Goal: Use online tool/utility: Use online tool/utility

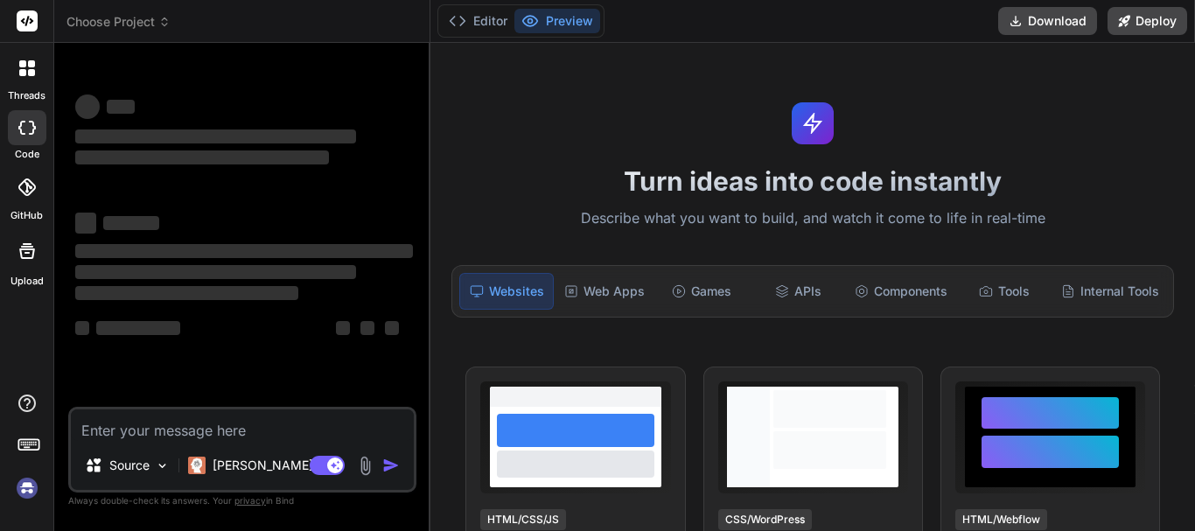
click at [242, 422] on textarea at bounding box center [242, 424] width 343 height 31
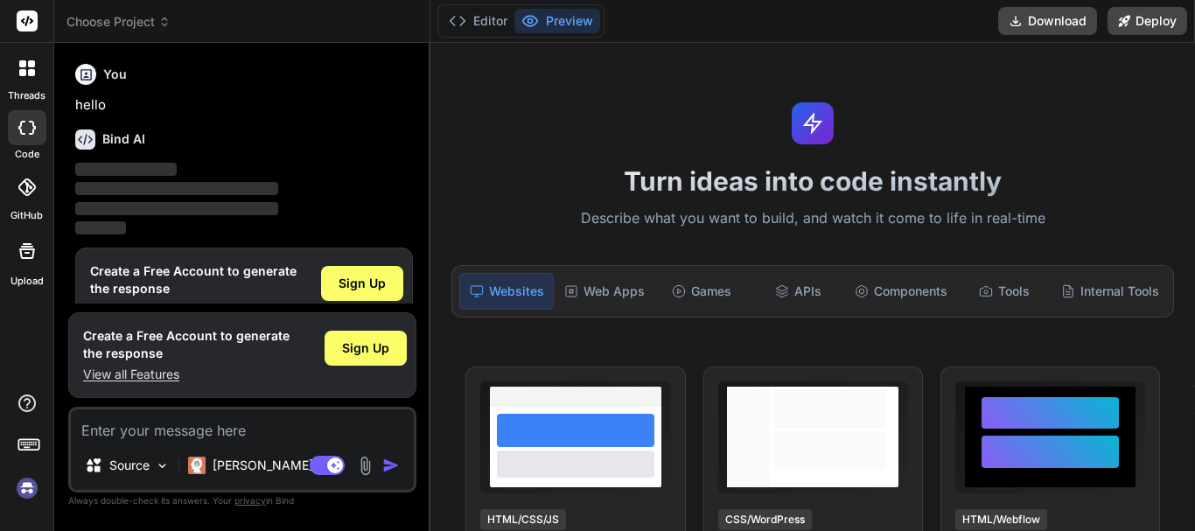
scroll to position [38, 0]
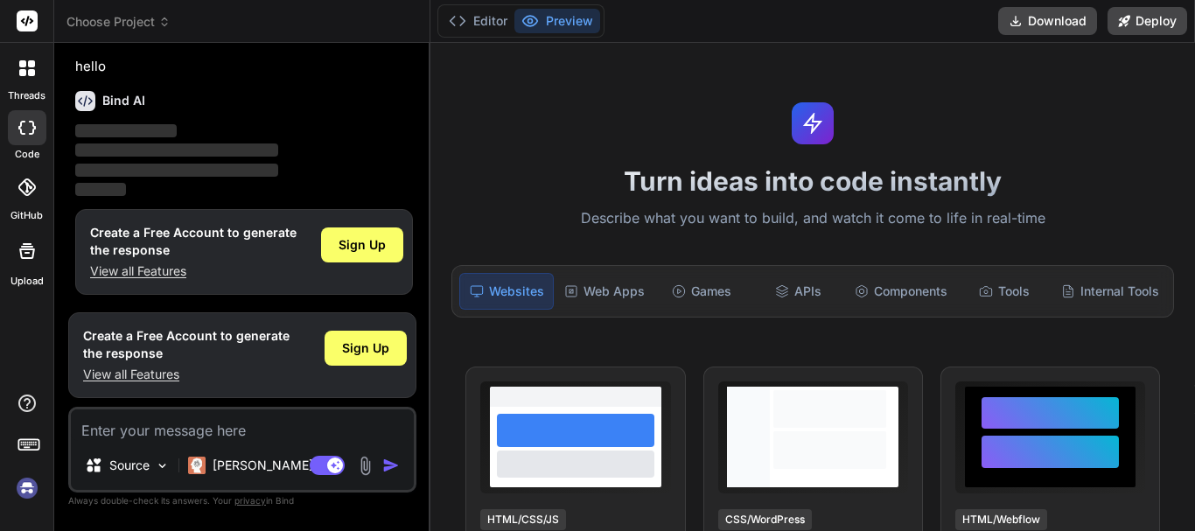
type textarea "x"
paste textarea "foreach ($attachments as $attachment) { $url = S3Helper::uploadFile($attachment…"
type textarea "foreach ($attachments as $attachment) { $url = S3Helper::uploadFile($attachment…"
type textarea "x"
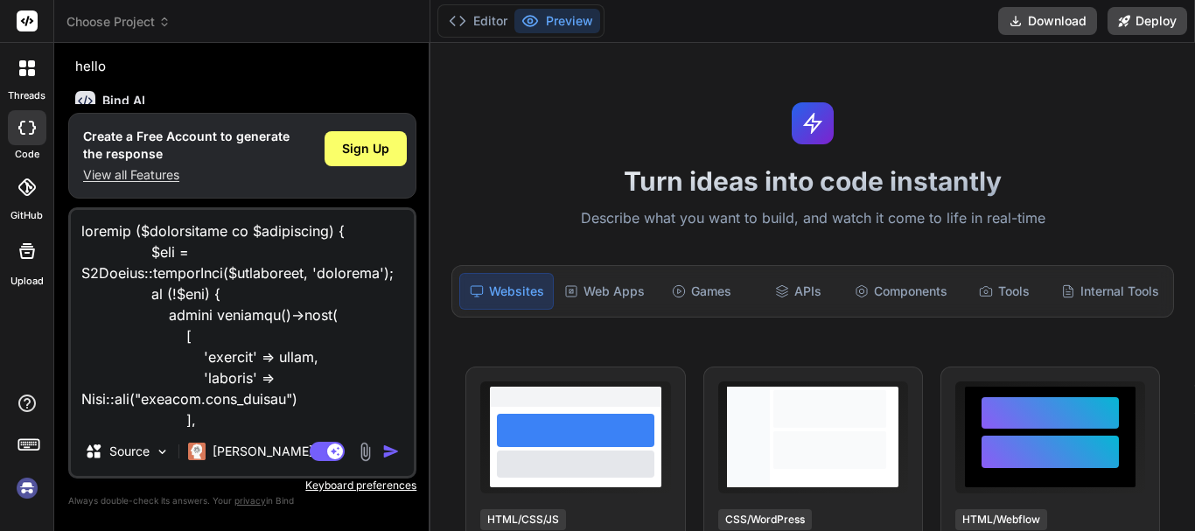
scroll to position [484, 0]
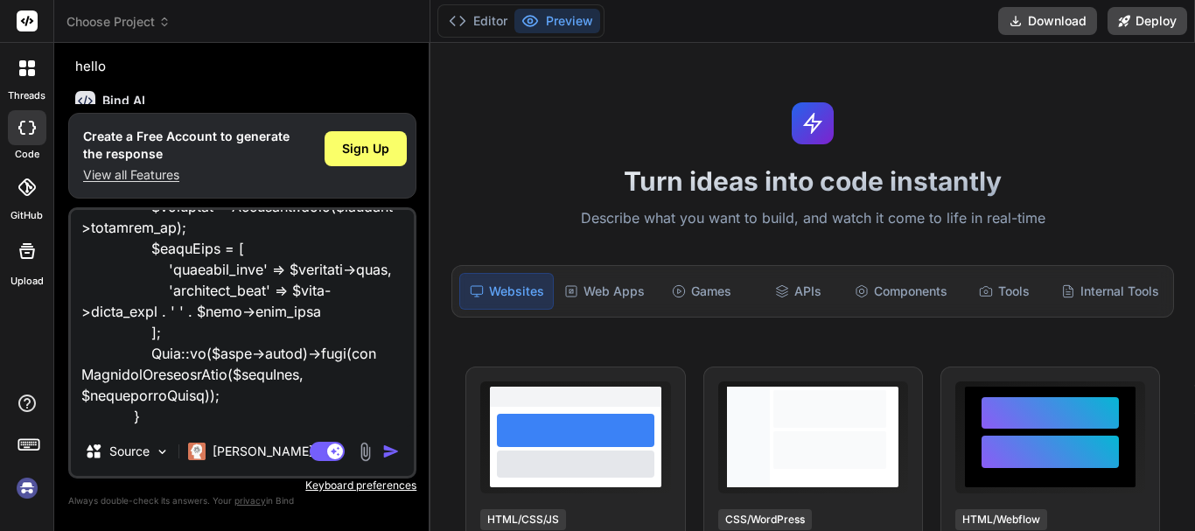
type textarea "foreach ($attachments as $attachment) { $url = S3Helper::uploadFile($attachment…"
type textarea "x"
type textarea "foreach ($attachments as $attachment) { $url = S3Helper::uploadFile($attachment…"
type textarea "x"
type textarea "foreach ($attachments as $attachment) { $url = S3Helper::uploadFile($attachment…"
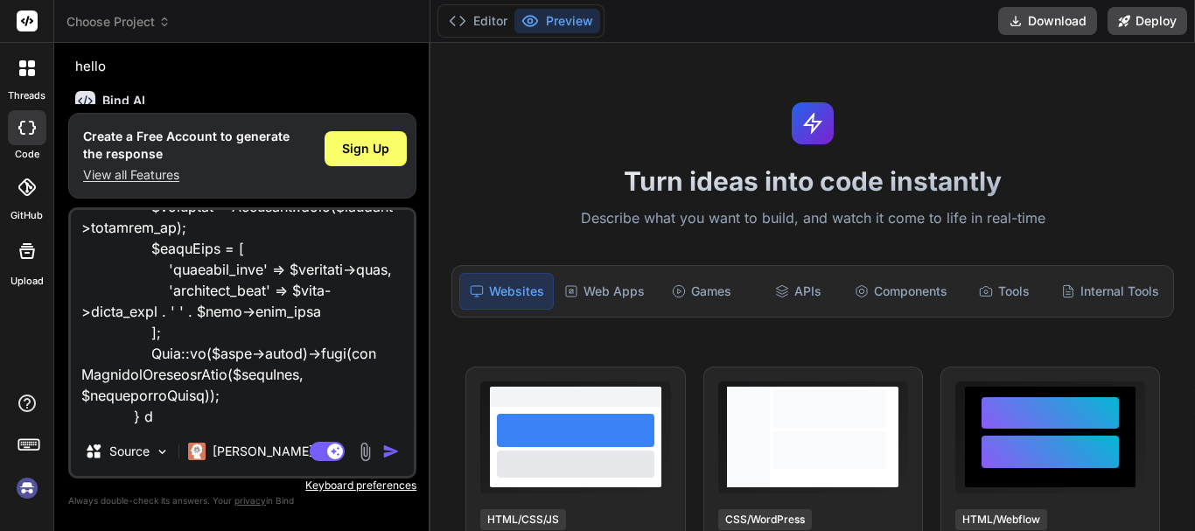
type textarea "x"
type textarea "foreach ($attachments as $attachment) { $url = S3Helper::uploadFile($attachment…"
type textarea "x"
type textarea "foreach ($attachments as $attachment) { $url = S3Helper::uploadFile($attachment…"
type textarea "x"
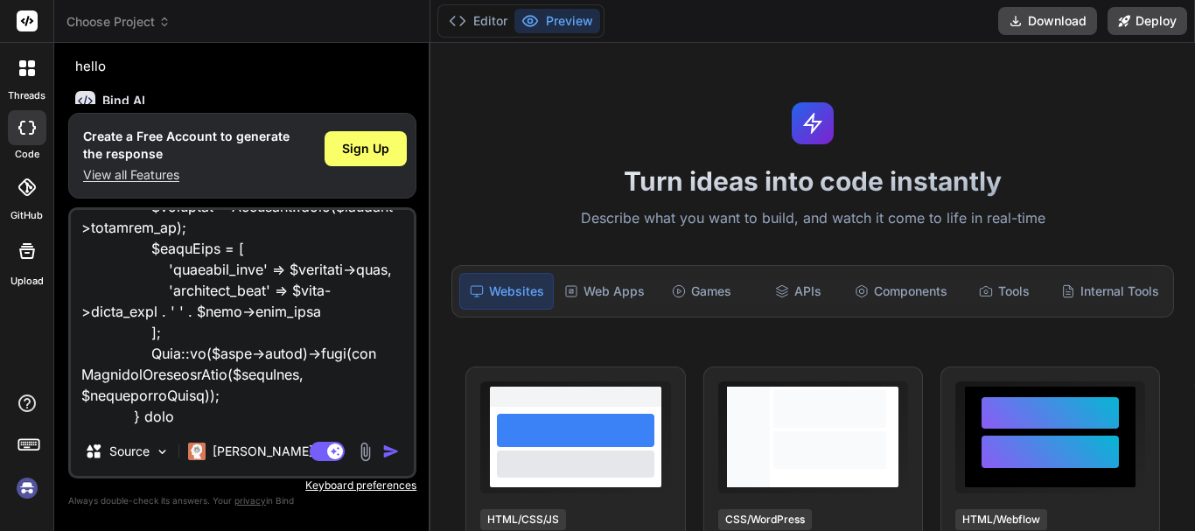
type textarea "foreach ($attachments as $attachment) { $url = S3Helper::uploadFile($attachment…"
type textarea "x"
type textarea "foreach ($attachments as $attachment) { $url = S3Helper::uploadFile($attachment…"
type textarea "x"
type textarea "foreach ($attachments as $attachment) { $url = S3Helper::uploadFile($attachment…"
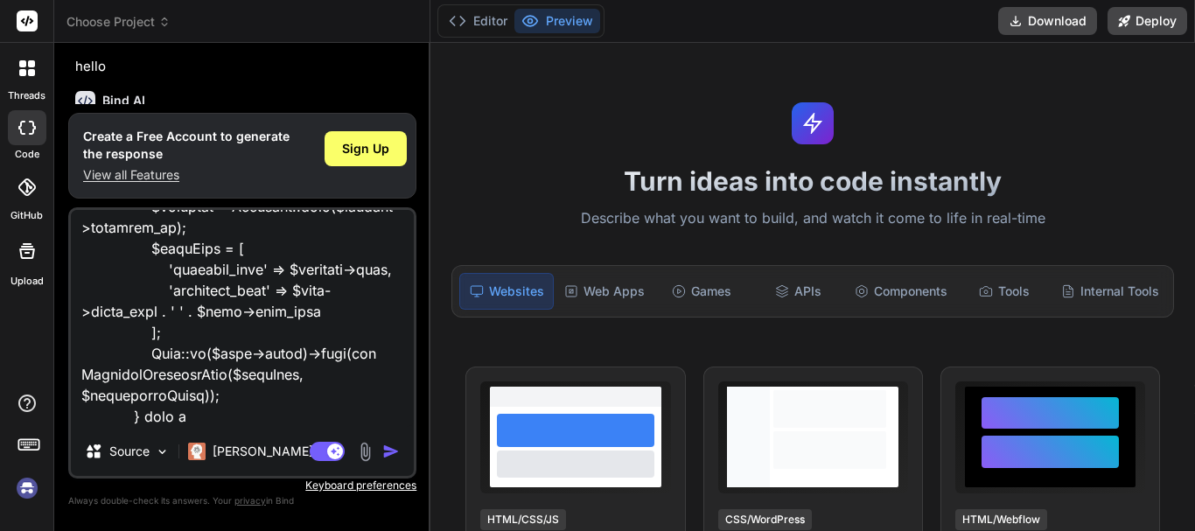
type textarea "x"
type textarea "foreach ($attachments as $attachment) { $url = S3Helper::uploadFile($attachment…"
type textarea "x"
type textarea "foreach ($attachments as $attachment) { $url = S3Helper::uploadFile($attachment…"
type textarea "x"
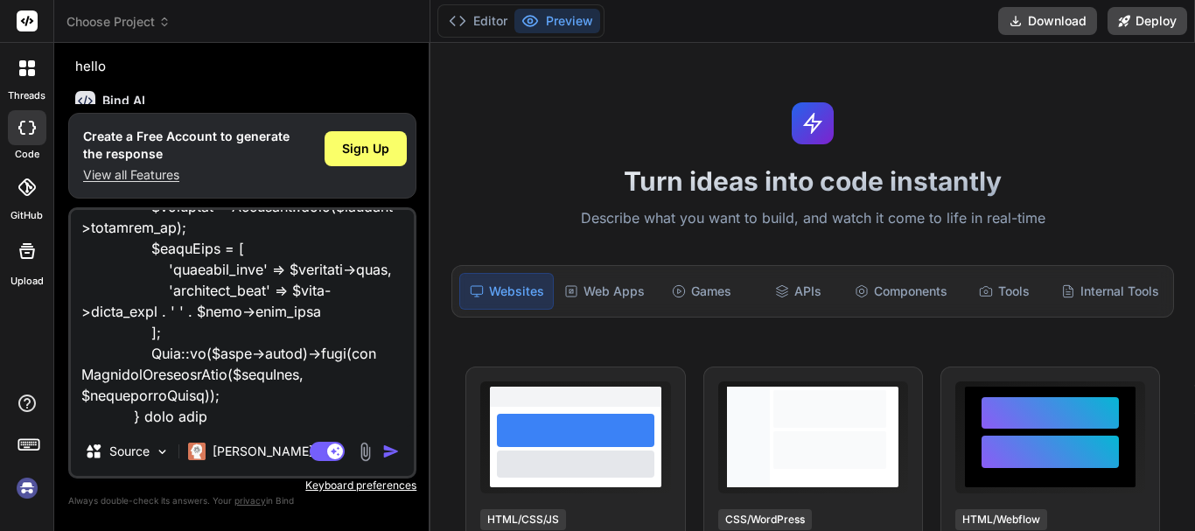
type textarea "foreach ($attachments as $attachment) { $url = S3Helper::uploadFile($attachment…"
type textarea "x"
type textarea "foreach ($attachments as $attachment) { $url = S3Helper::uploadFile($attachment…"
type textarea "x"
type textarea "foreach ($attachments as $attachment) { $url = S3Helper::uploadFile($attachment…"
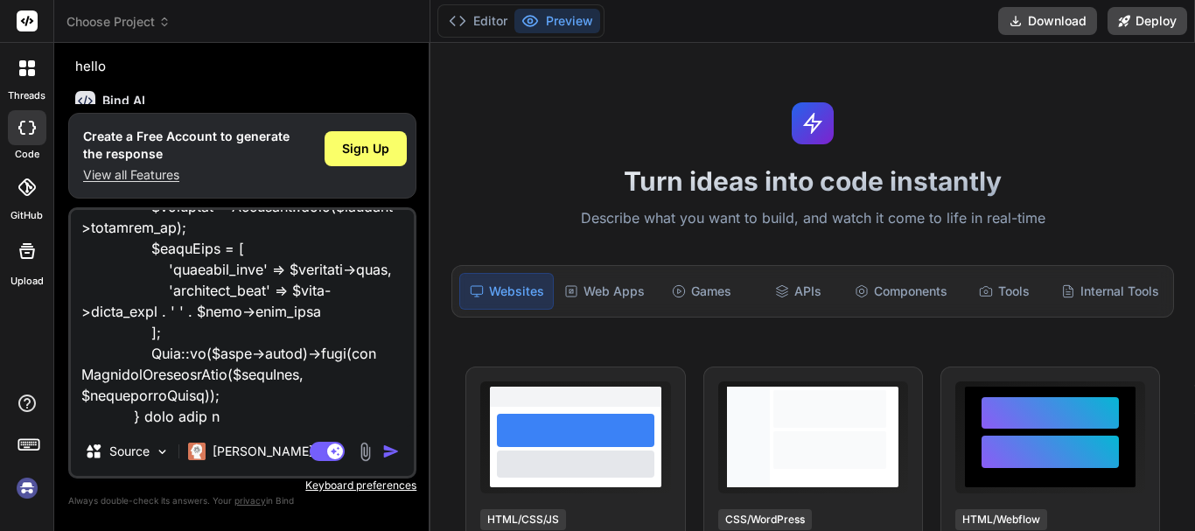
type textarea "x"
type textarea "foreach ($attachments as $attachment) { $url = S3Helper::uploadFile($attachment…"
type textarea "x"
type textarea "foreach ($attachments as $attachment) { $url = S3Helper::uploadFile($attachment…"
type textarea "x"
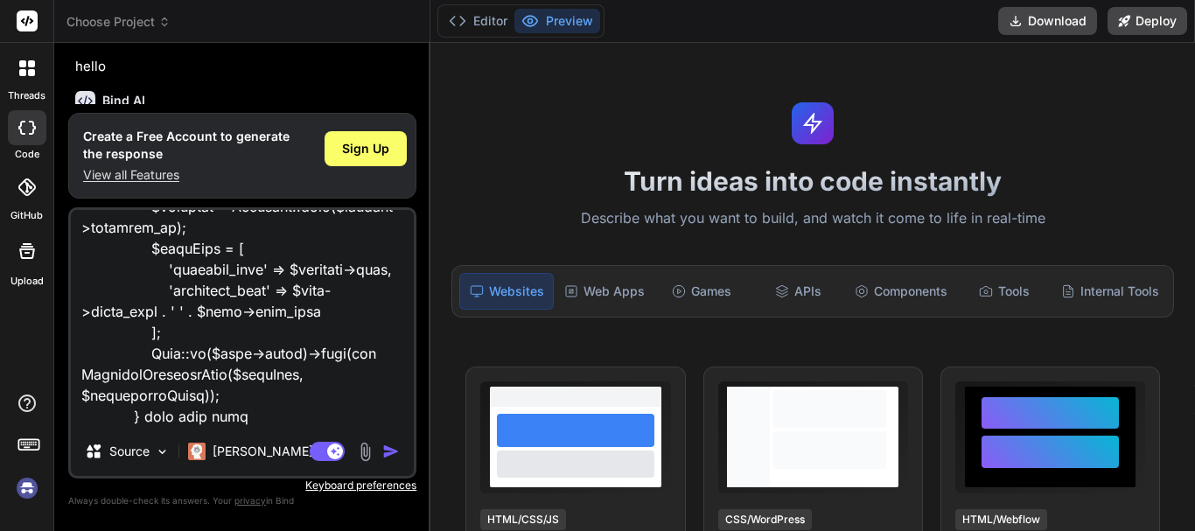
type textarea "foreach ($attachments as $attachment) { $url = S3Helper::uploadFile($attachment…"
type textarea "x"
type textarea "foreach ($attachments as $attachment) { $url = S3Helper::uploadFile($attachment…"
type textarea "x"
type textarea "foreach ($attachments as $attachment) { $url = S3Helper::uploadFile($attachment…"
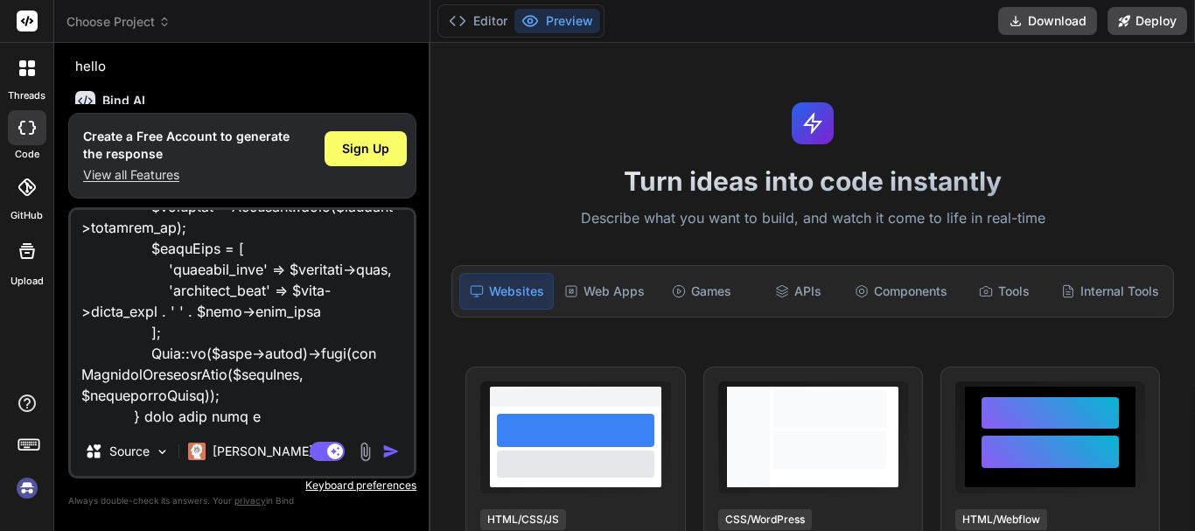
type textarea "x"
type textarea "foreach ($attachments as $attachment) { $url = S3Helper::uploadFile($attachment…"
type textarea "x"
type textarea "foreach ($attachments as $attachment) { $url = S3Helper::uploadFile($attachment…"
type textarea "x"
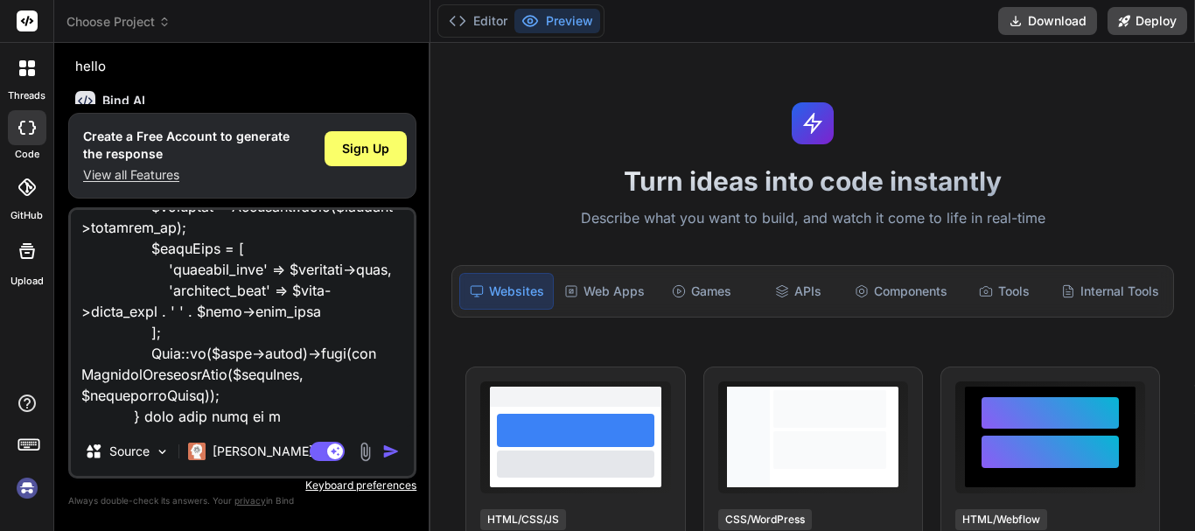
type textarea "foreach ($attachments as $attachment) { $url = S3Helper::uploadFile($attachment…"
type textarea "x"
type textarea "foreach ($attachments as $attachment) { $url = S3Helper::uploadFile($attachment…"
type textarea "x"
type textarea "foreach ($attachments as $attachment) { $url = S3Helper::uploadFile($attachment…"
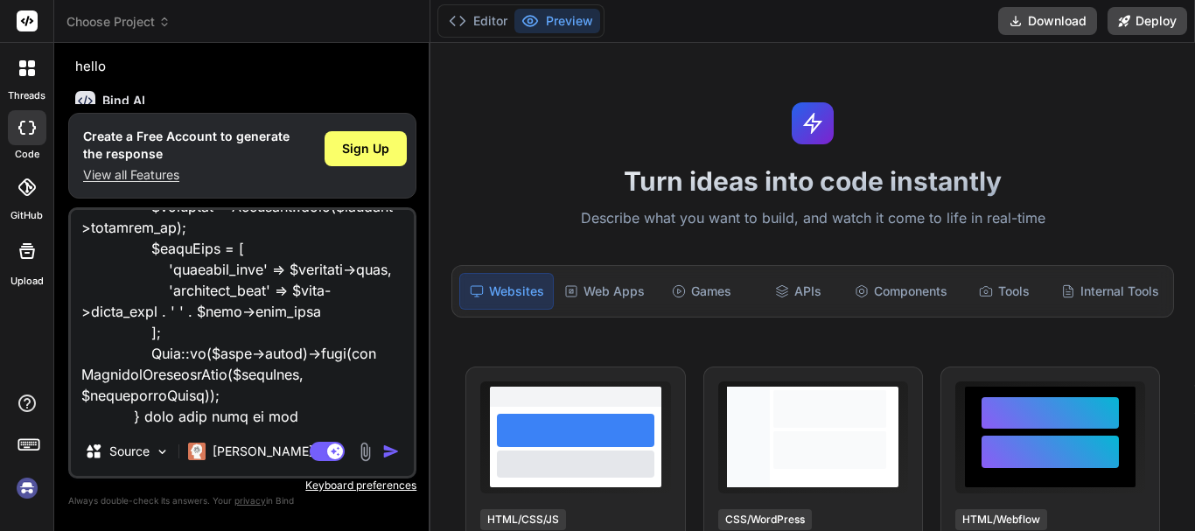
type textarea "x"
type textarea "foreach ($attachments as $attachment) { $url = S3Helper::uploadFile($attachment…"
type textarea "x"
type textarea "foreach ($attachments as $attachment) { $url = S3Helper::uploadFile($attachment…"
type textarea "x"
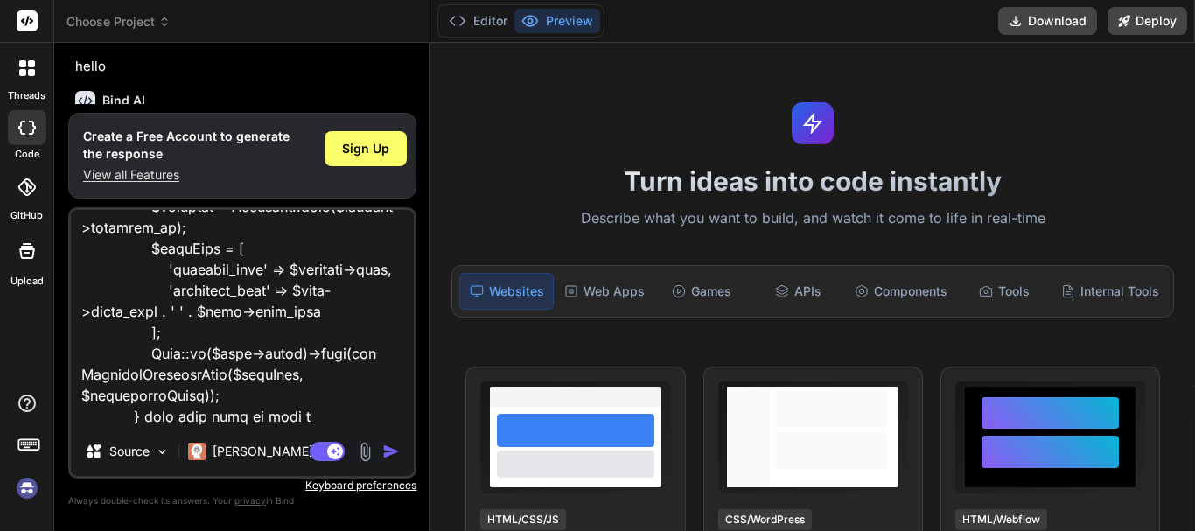
type textarea "foreach ($attachments as $attachment) { $url = S3Helper::uploadFile($attachment…"
type textarea "x"
type textarea "foreach ($attachments as $attachment) { $url = S3Helper::uploadFile($attachment…"
type textarea "x"
type textarea "foreach ($attachments as $attachment) { $url = S3Helper::uploadFile($attachment…"
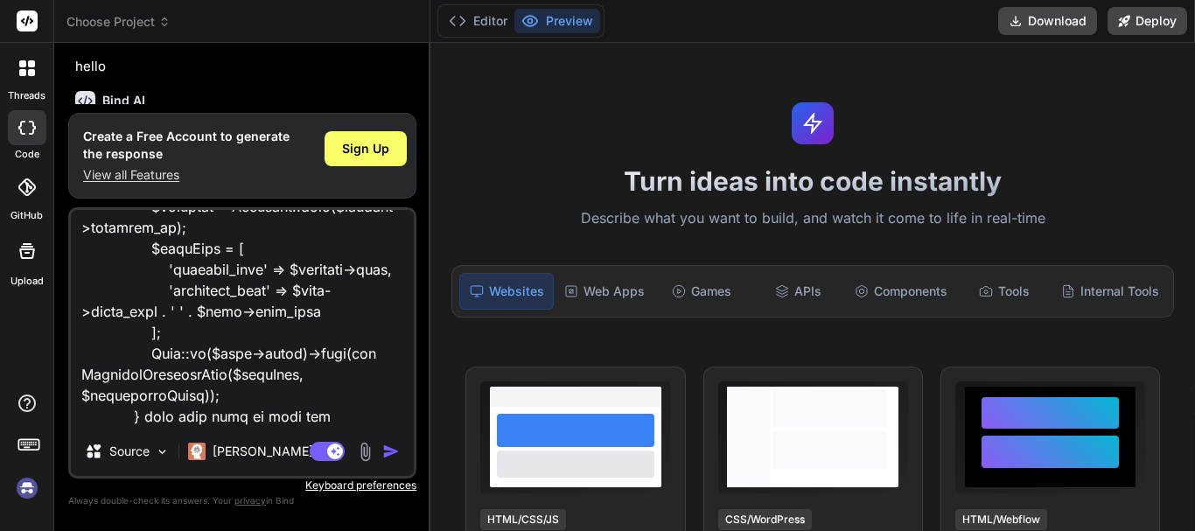
type textarea "x"
type textarea "foreach ($attachments as $attachment) { $url = S3Helper::uploadFile($attachment…"
type textarea "x"
type textarea "foreach ($attachments as $attachment) { $url = S3Helper::uploadFile($attachment…"
type textarea "x"
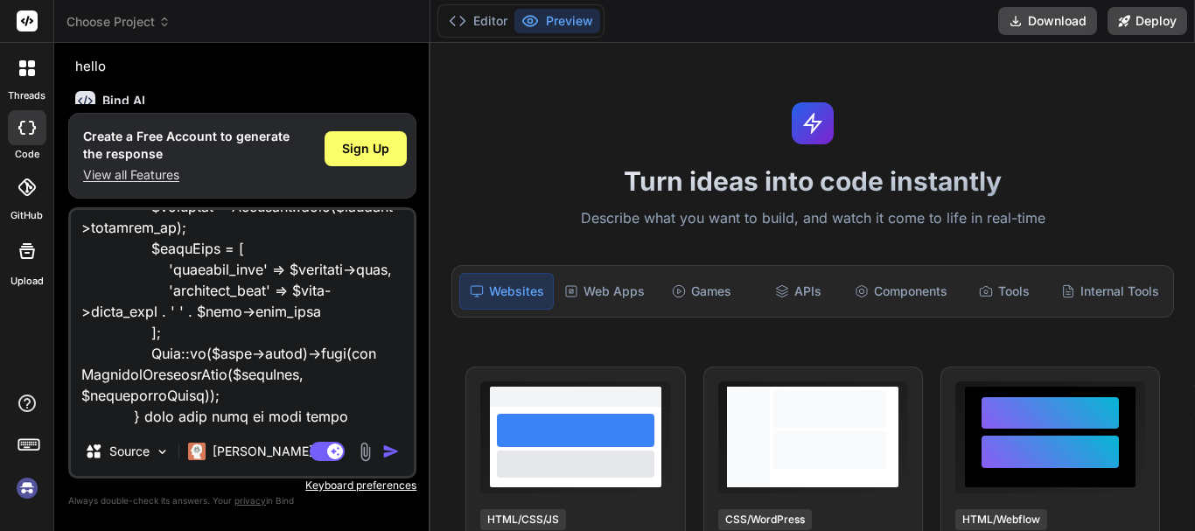
paste textarea ""Symfony\\Component\\Mime\\Email::attachFromPath(): Argument #1 ($path) must be…"
type textarea "foreach ($attachments as $attachment) { $url = S3Helper::uploadFile($attachment…"
type textarea "x"
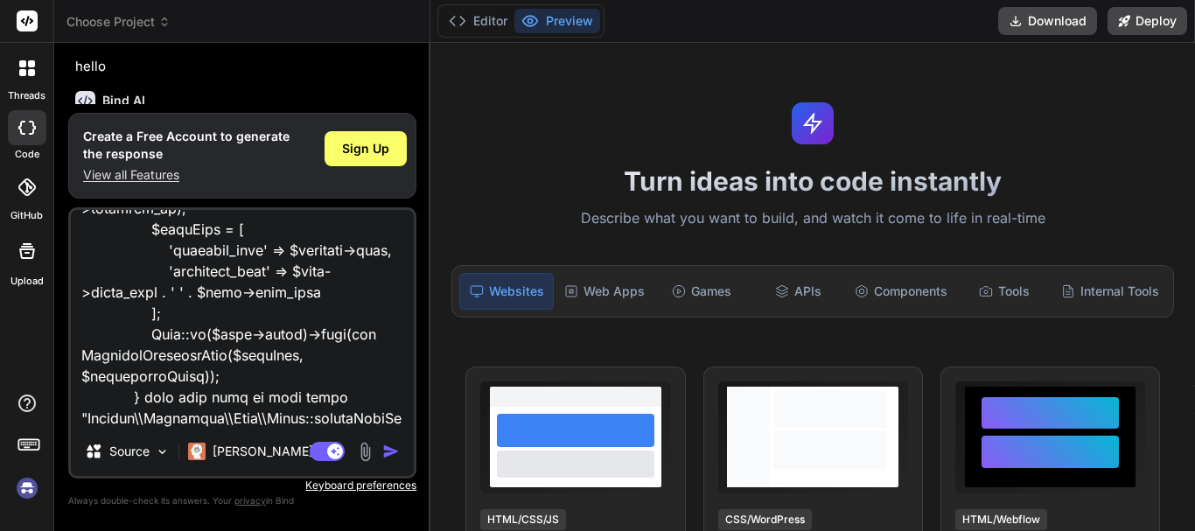
scroll to position [631, 0]
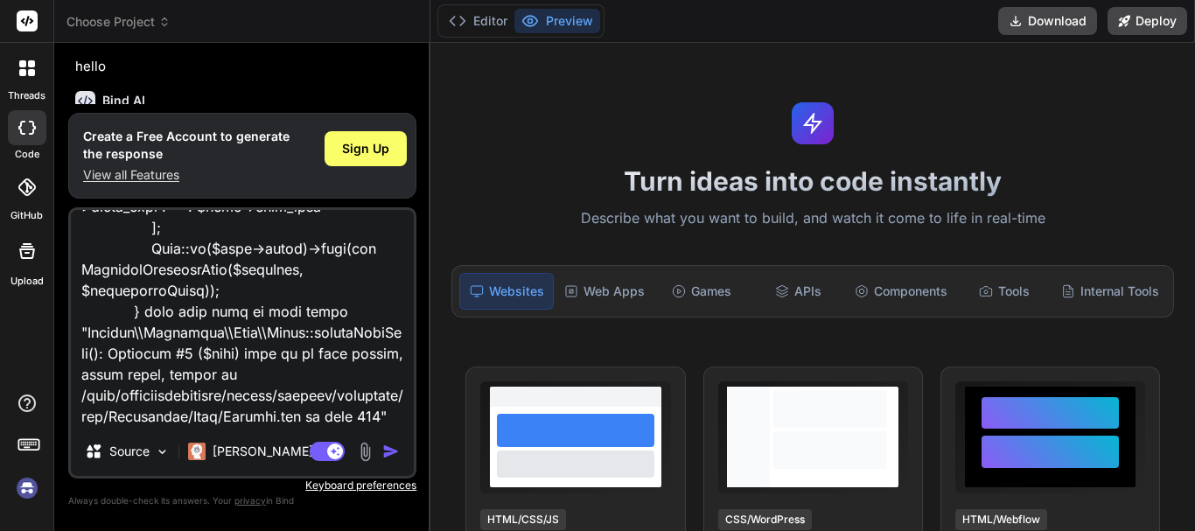
type textarea "foreach ($attachments as $attachment) { $url = S3Helper::uploadFile($attachment…"
click at [388, 450] on img "button" at bounding box center [390, 451] width 17 height 17
click at [373, 145] on span "Sign Up" at bounding box center [365, 148] width 47 height 17
